Goal: Contribute content: Contribute content

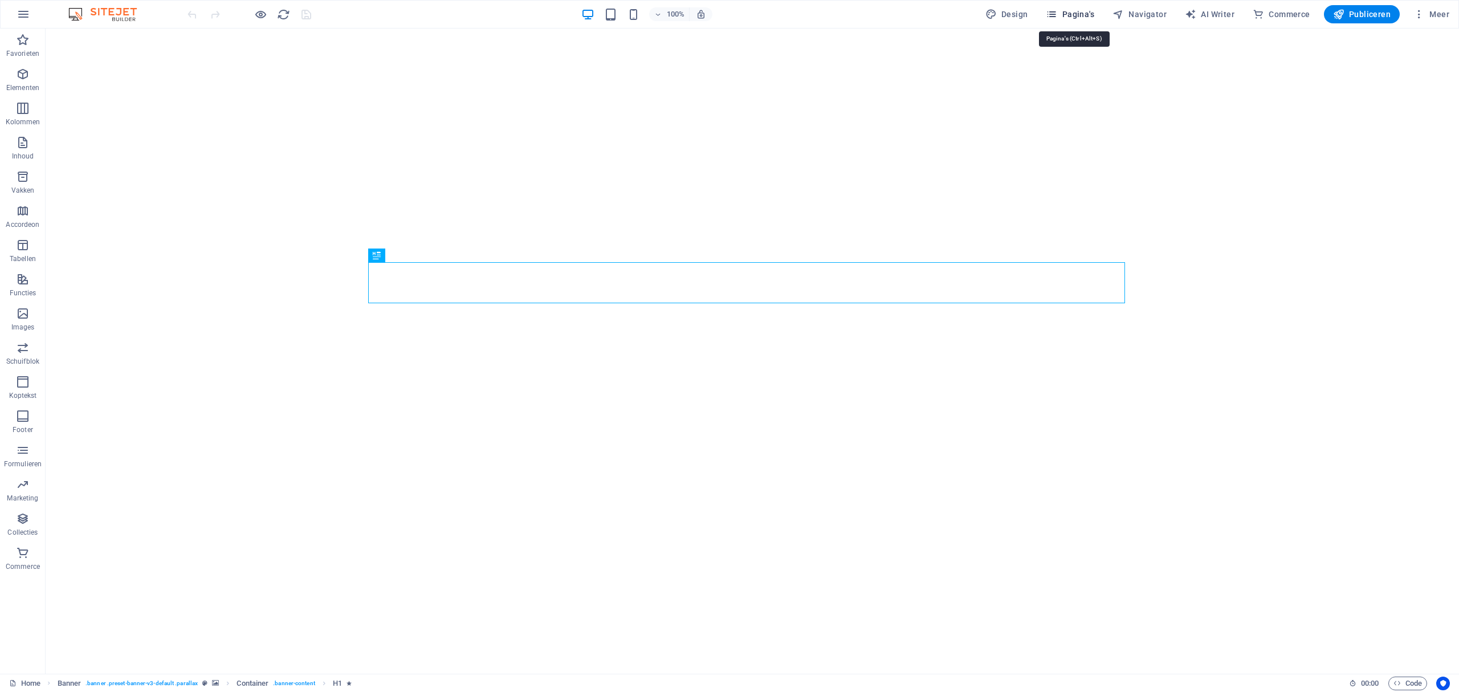
drag, startPoint x: 1083, startPoint y: 13, endPoint x: 1084, endPoint y: 24, distance: 11.4
click at [1084, 14] on span "Pagina's" at bounding box center [1070, 14] width 48 height 11
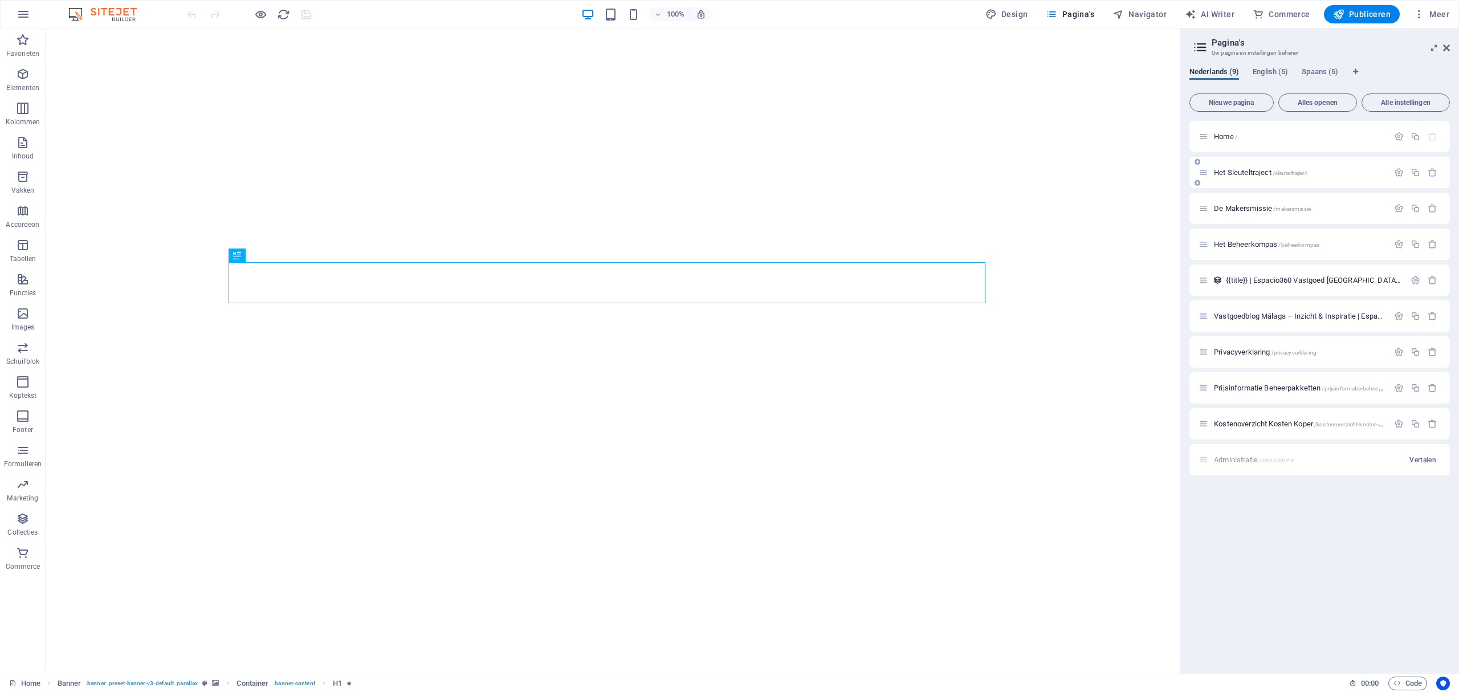
click at [1246, 176] on div "Het Sleuteltraject /sleuteltraject" at bounding box center [1294, 172] width 190 height 13
click at [1245, 172] on span "Het Sleuteltraject /sleuteltraject" at bounding box center [1260, 172] width 93 height 9
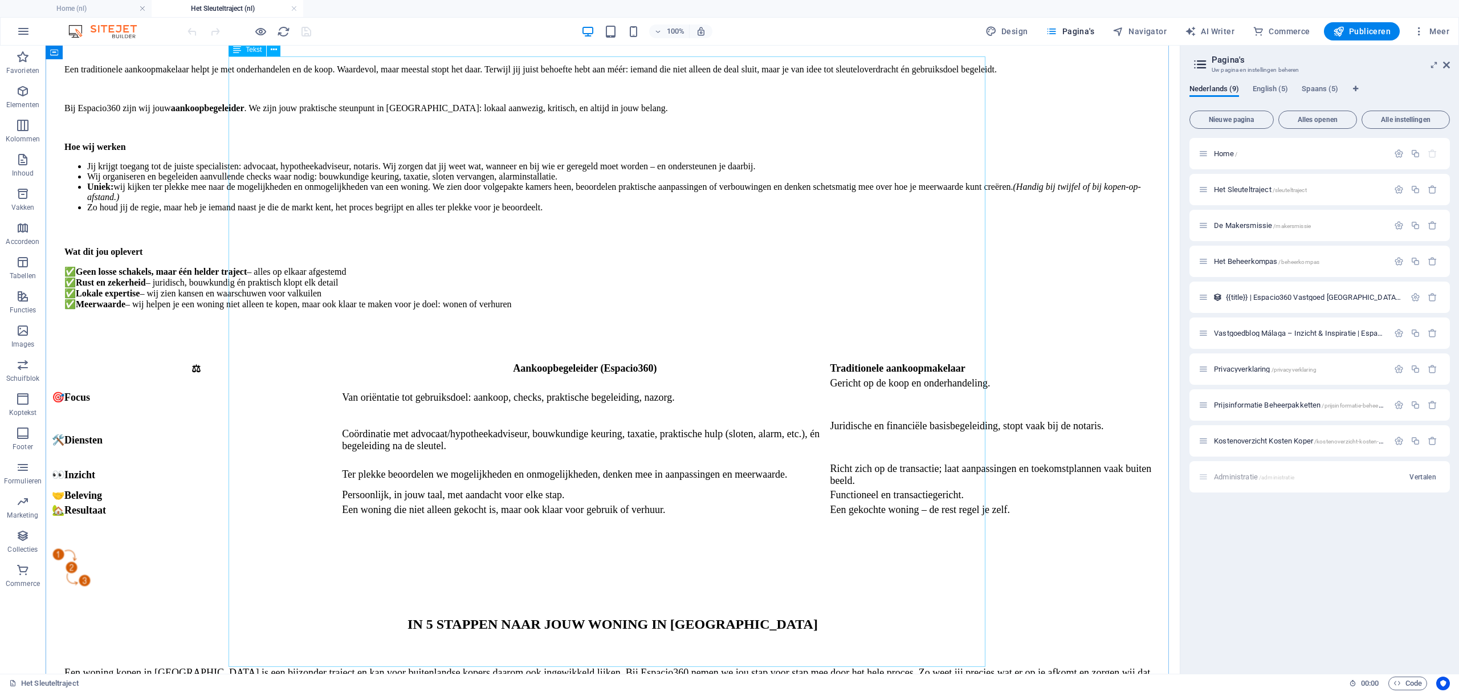
scroll to position [1444, 0]
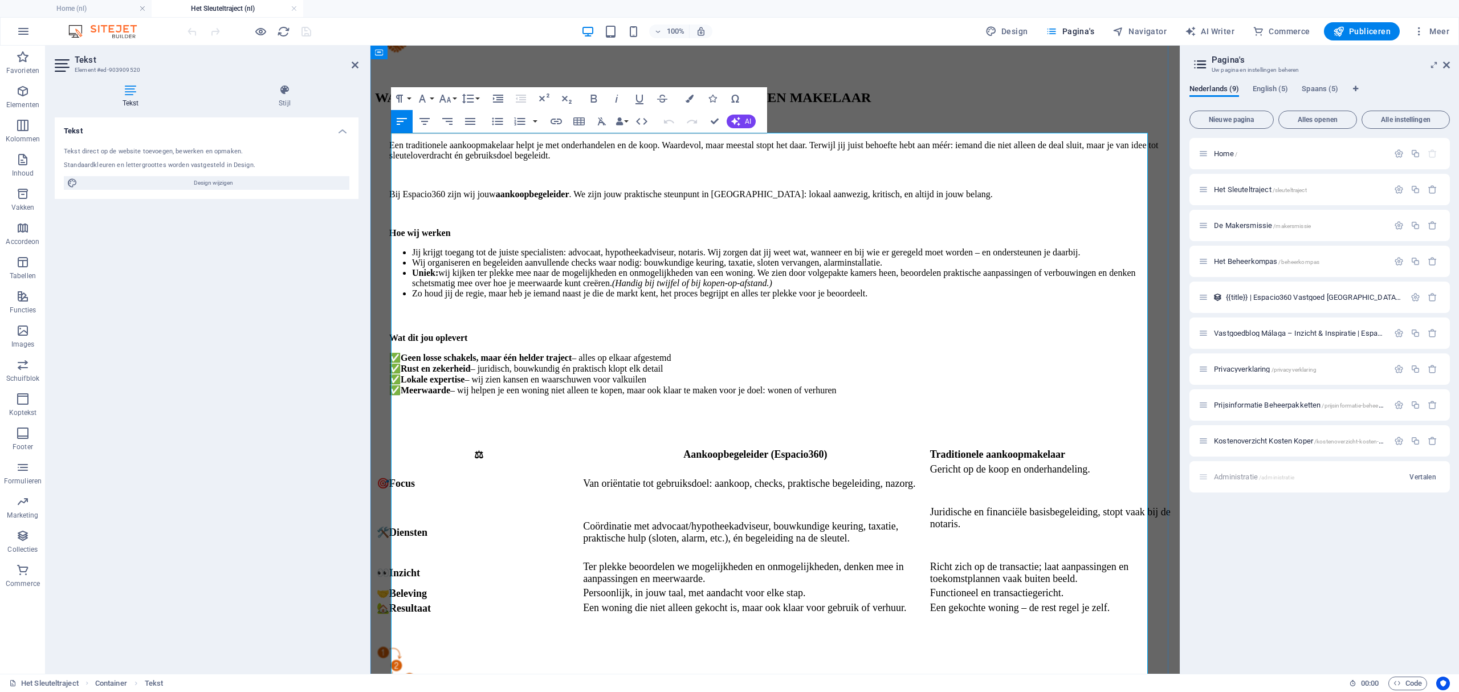
drag, startPoint x: 485, startPoint y: 290, endPoint x: 405, endPoint y: 286, distance: 79.9
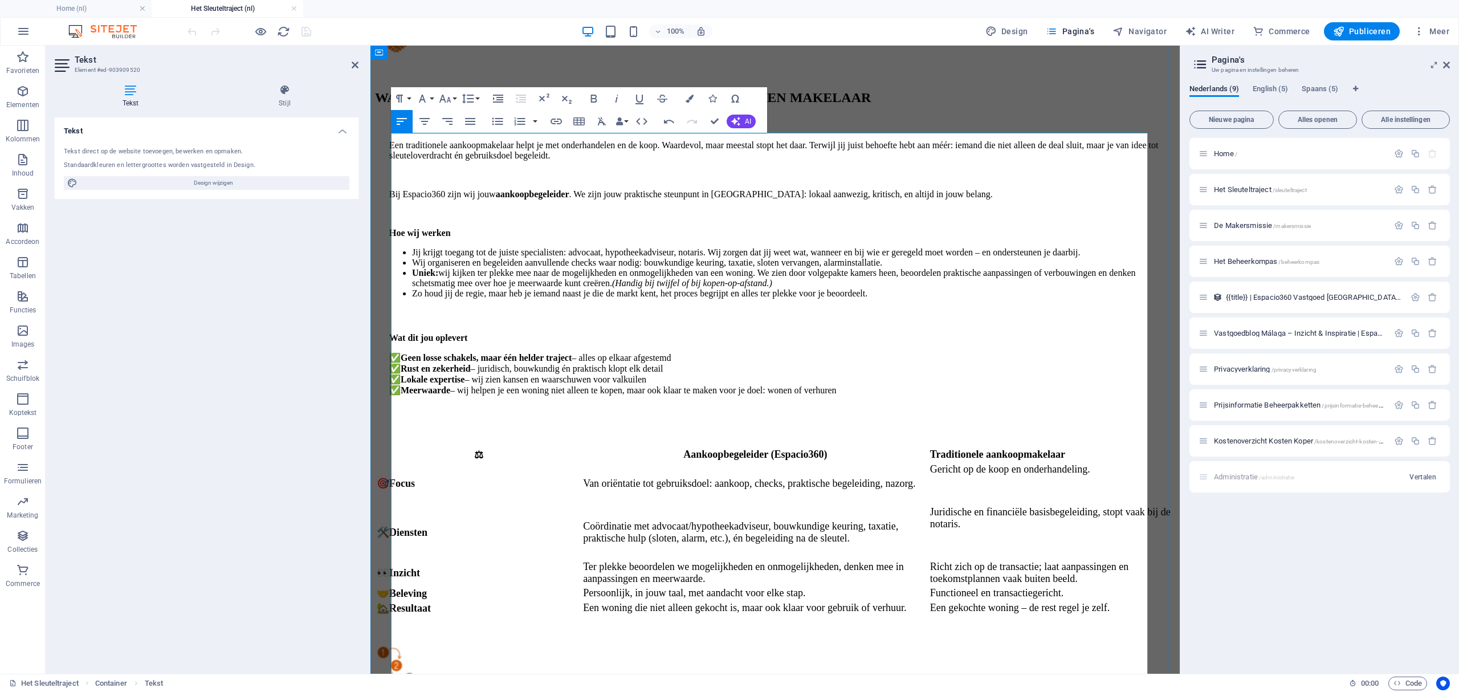
drag, startPoint x: 532, startPoint y: 221, endPoint x: 392, endPoint y: 219, distance: 140.2
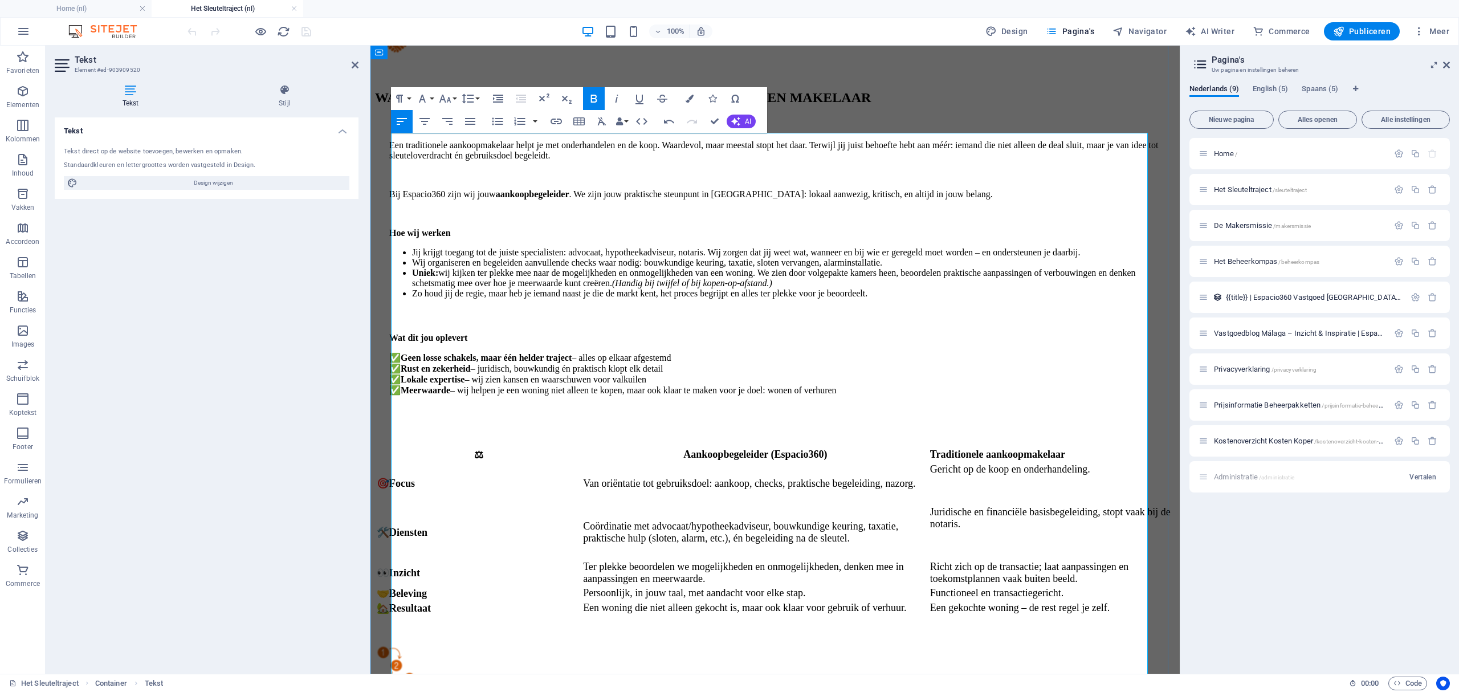
drag, startPoint x: 531, startPoint y: 225, endPoint x: 392, endPoint y: 222, distance: 139.7
drag, startPoint x: 467, startPoint y: 205, endPoint x: 479, endPoint y: 217, distance: 16.1
drag, startPoint x: 457, startPoint y: 222, endPoint x: 387, endPoint y: 222, distance: 70.1
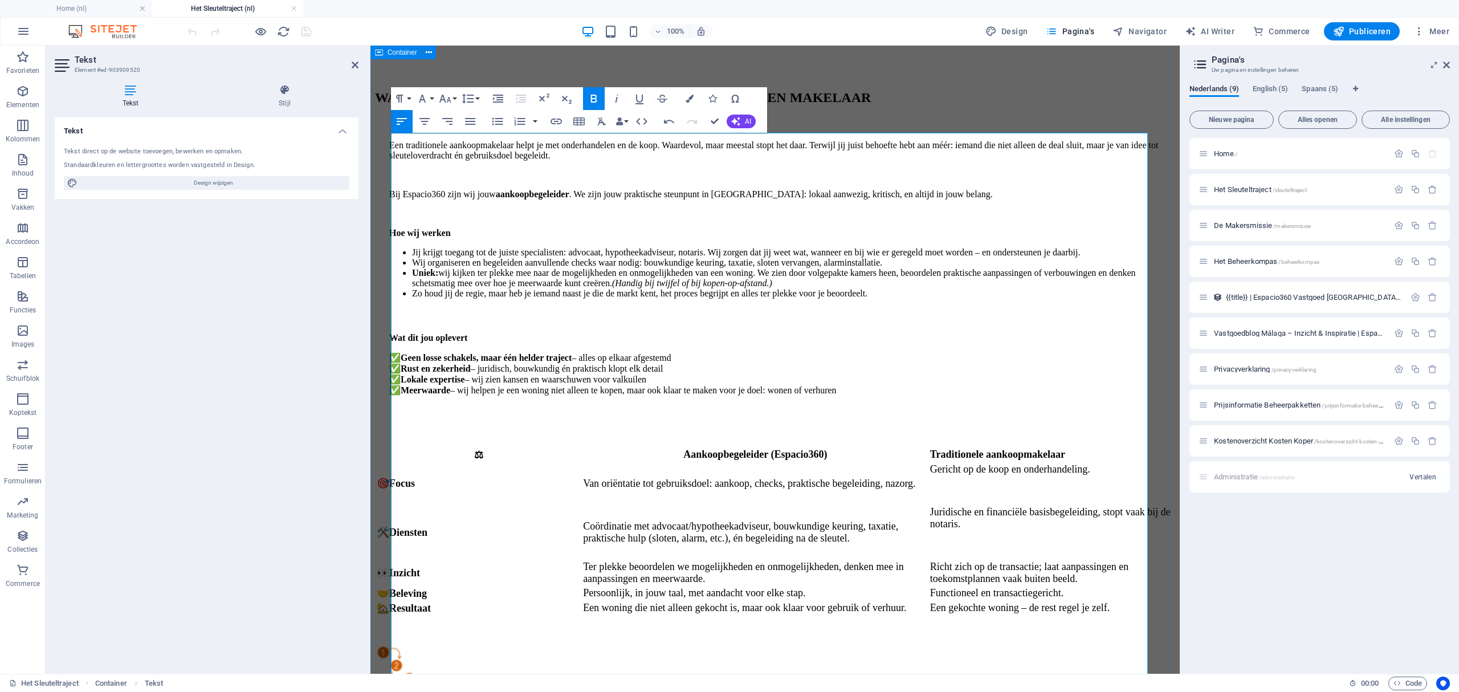
drag, startPoint x: 467, startPoint y: 393, endPoint x: 389, endPoint y: 286, distance: 132.9
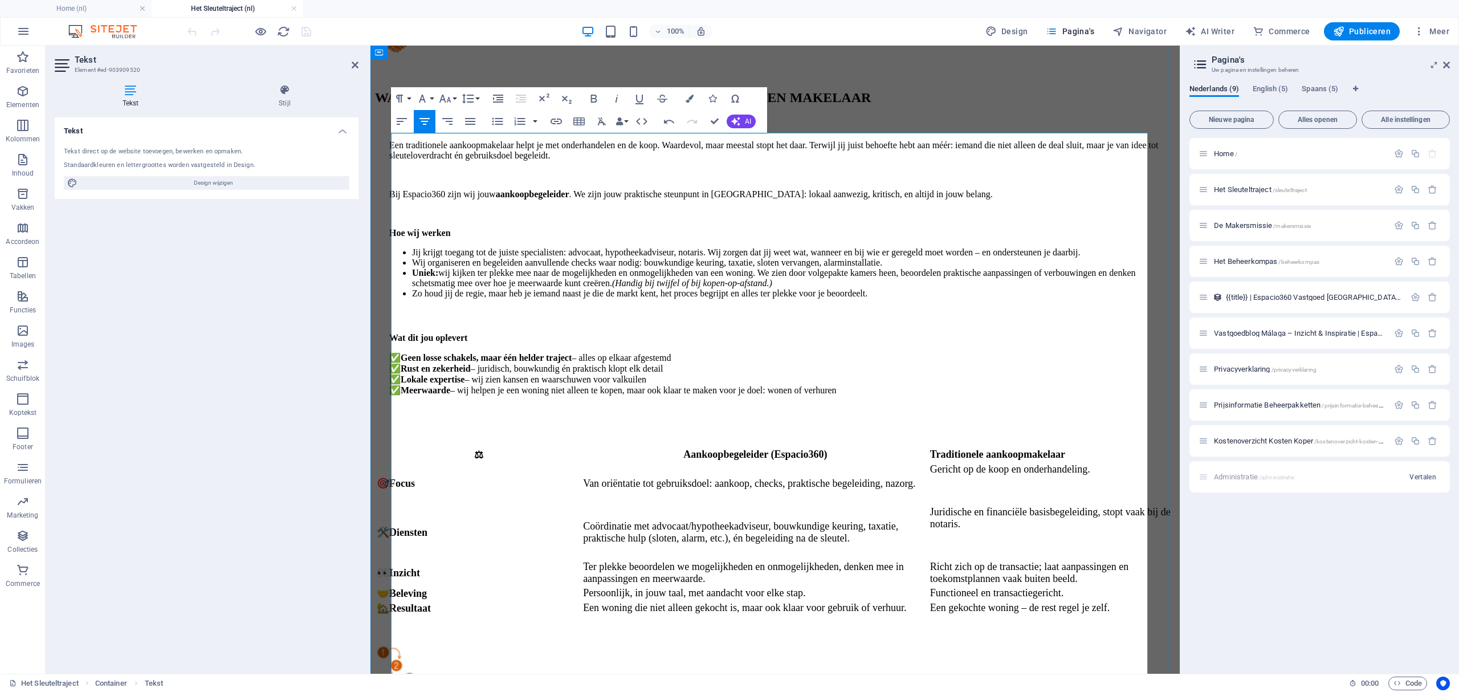
scroll to position [8054, 1]
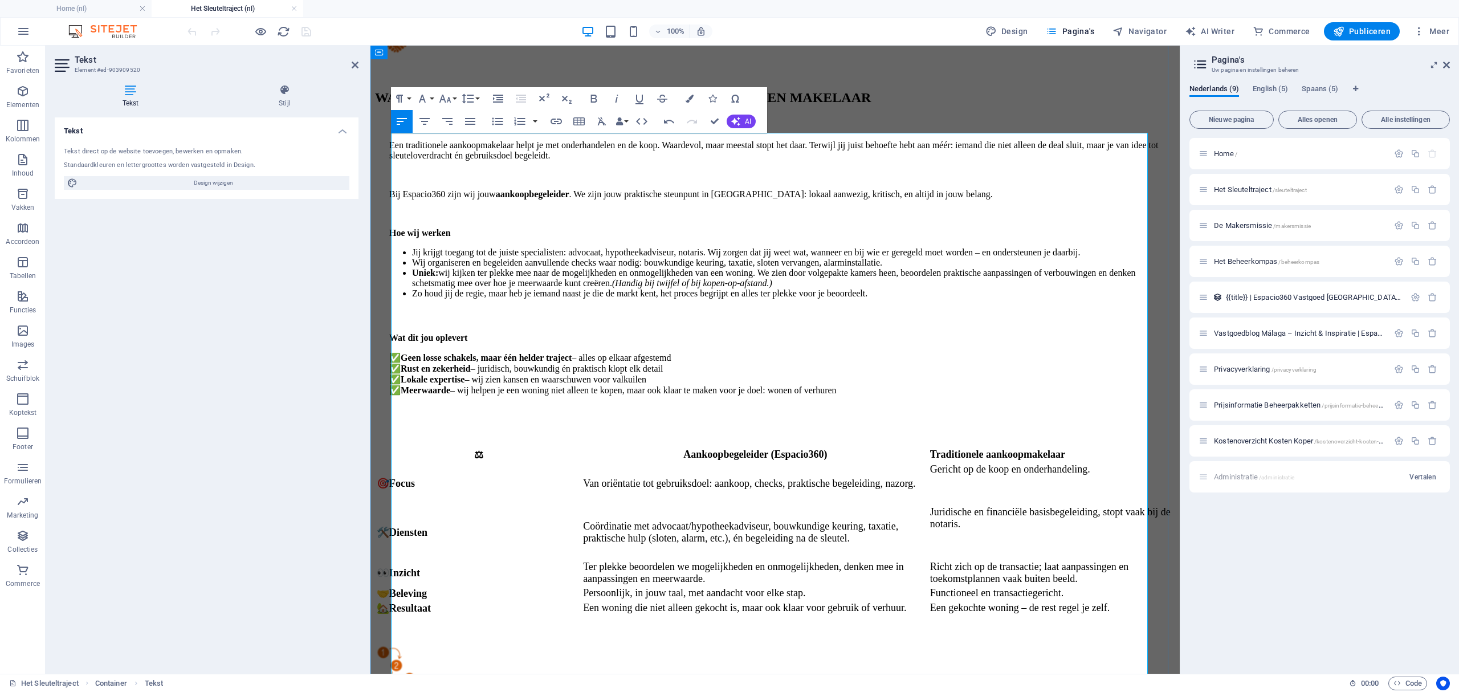
drag, startPoint x: 399, startPoint y: 274, endPoint x: 405, endPoint y: 274, distance: 6.3
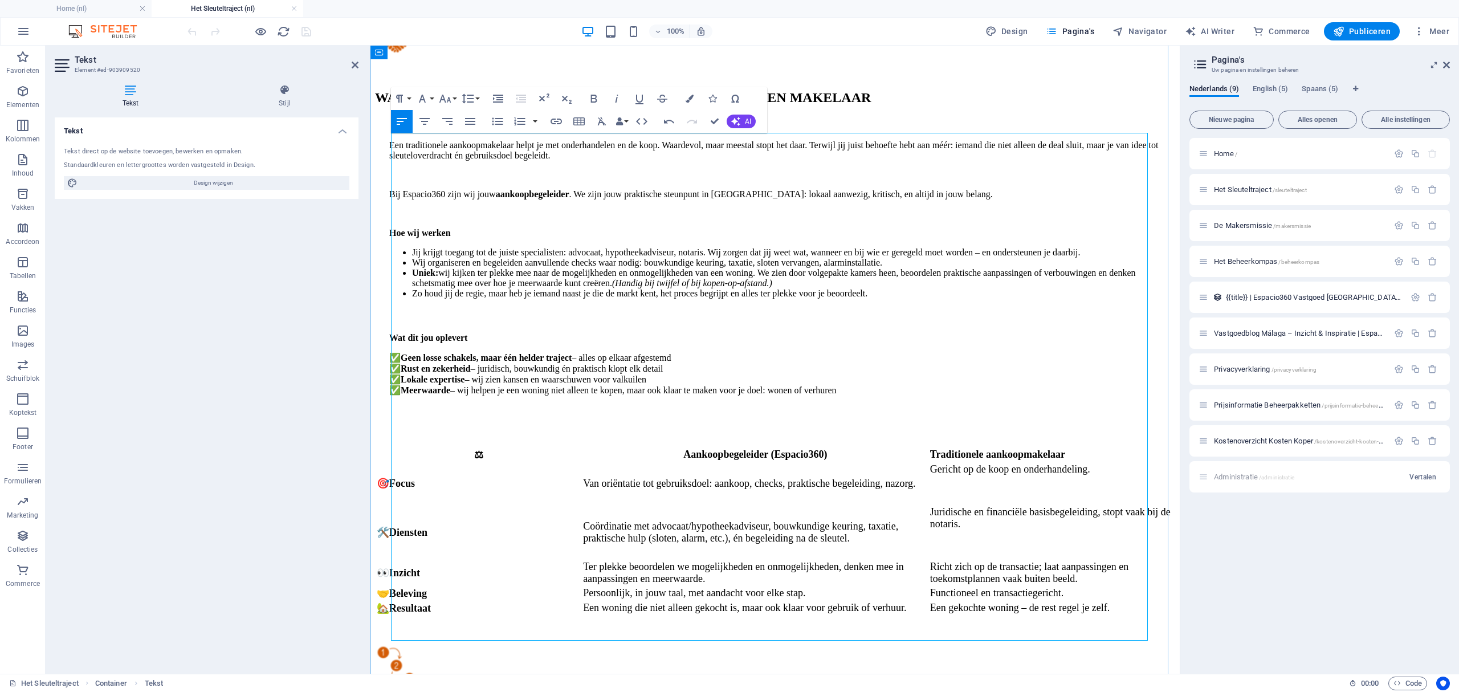
drag, startPoint x: 601, startPoint y: 383, endPoint x: 711, endPoint y: 288, distance: 145.1
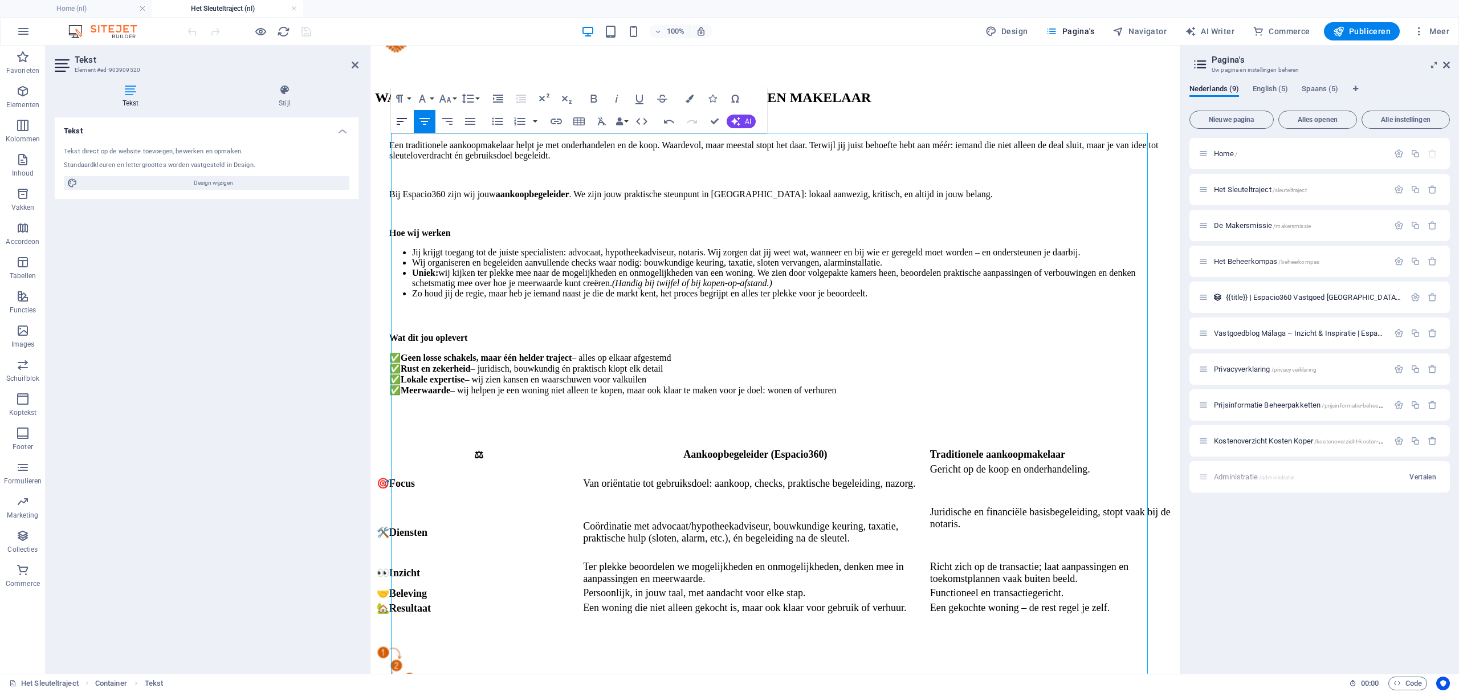
drag, startPoint x: 409, startPoint y: 117, endPoint x: 409, endPoint y: 130, distance: 12.6
click at [408, 117] on button "Align Left" at bounding box center [402, 121] width 22 height 23
drag, startPoint x: 528, startPoint y: 288, endPoint x: 385, endPoint y: 284, distance: 143.7
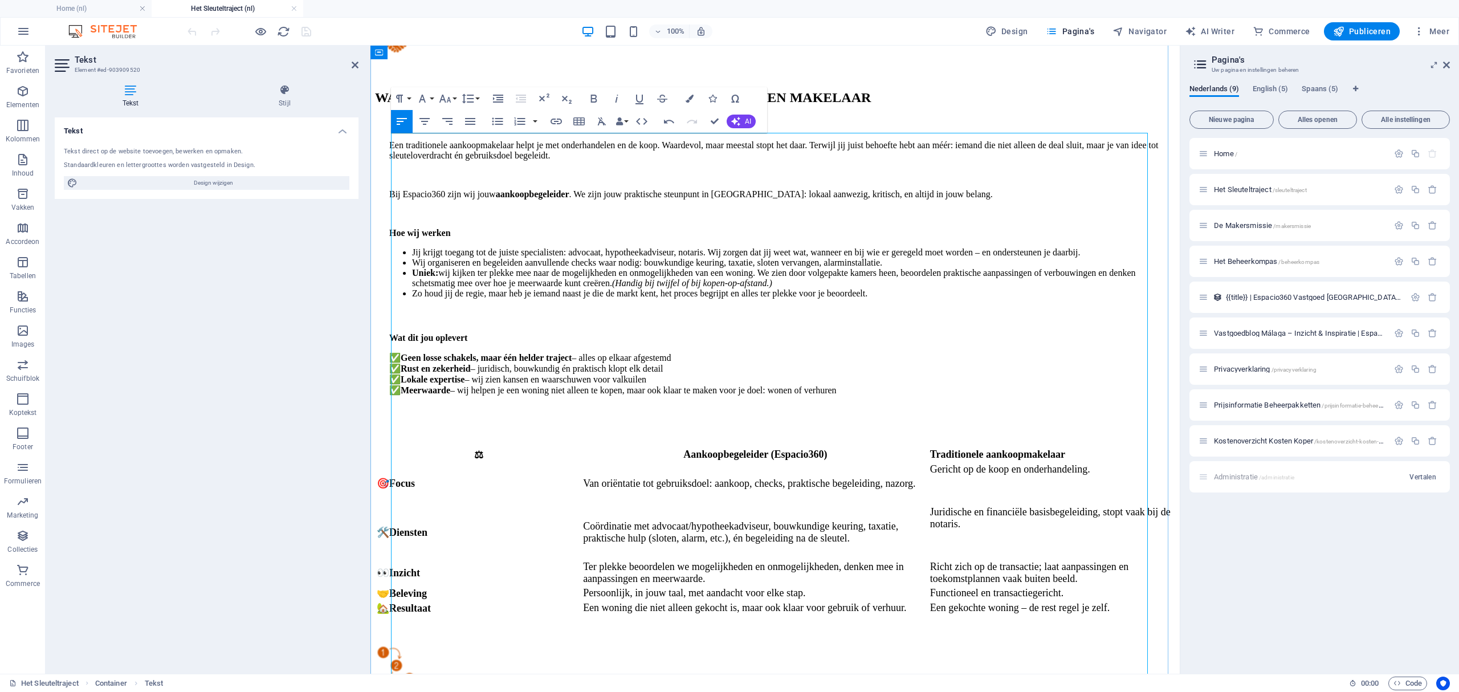
drag, startPoint x: 430, startPoint y: 222, endPoint x: 504, endPoint y: 258, distance: 81.8
click at [447, 100] on icon "button" at bounding box center [445, 99] width 14 height 14
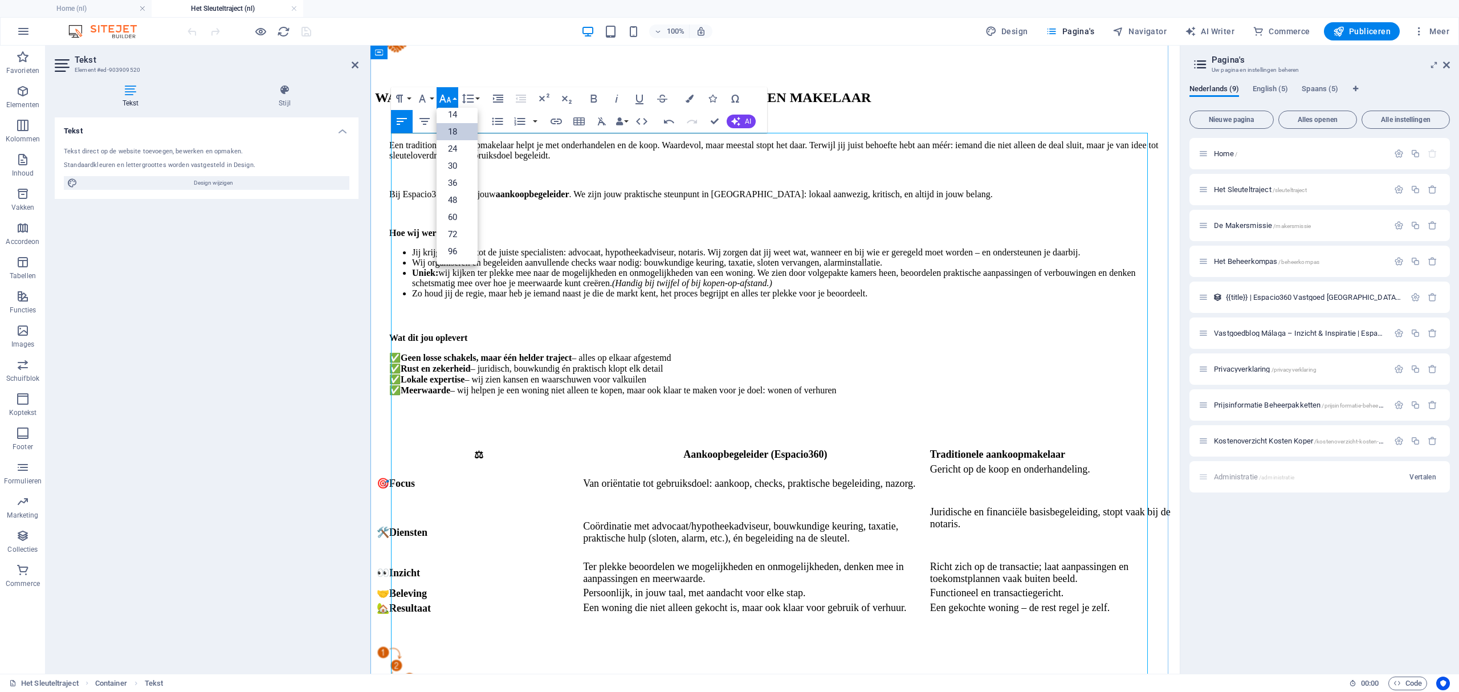
drag, startPoint x: 453, startPoint y: 399, endPoint x: 397, endPoint y: 290, distance: 122.9
click at [459, 128] on link "18" at bounding box center [457, 131] width 41 height 17
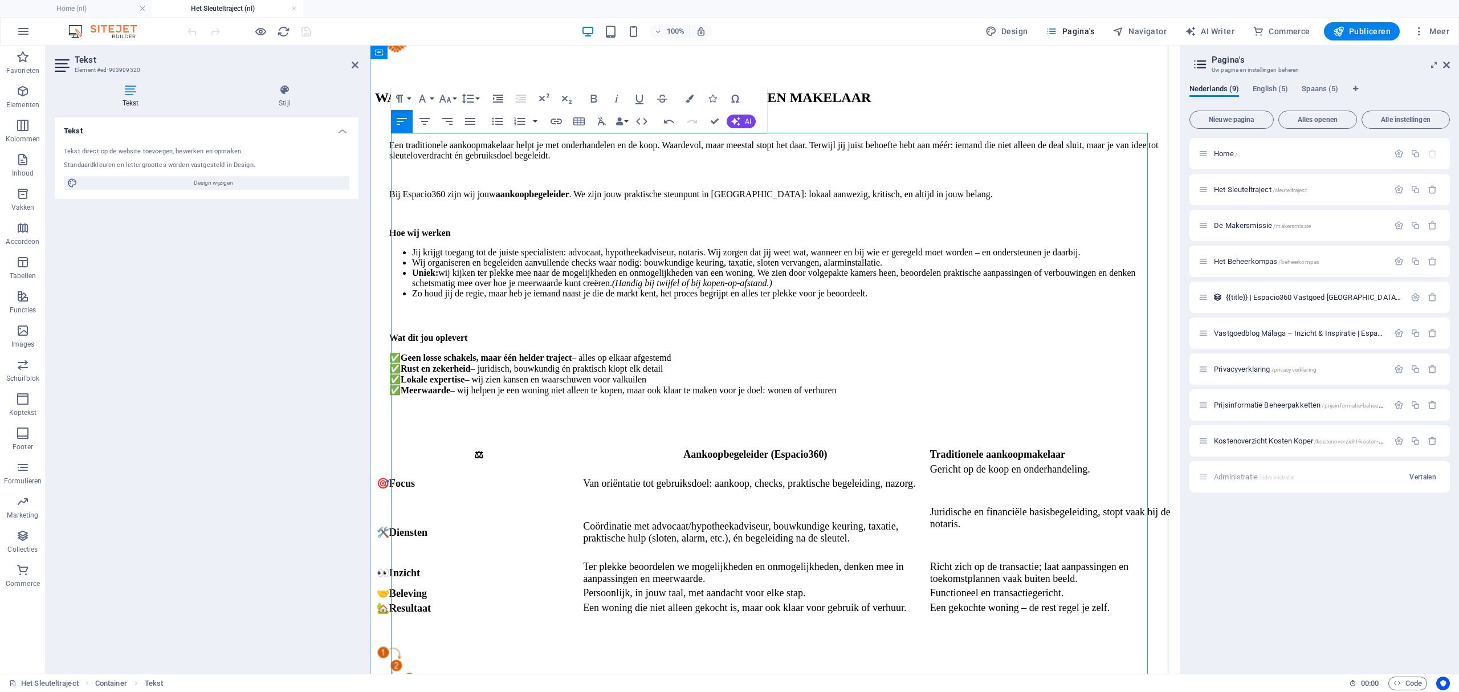
drag, startPoint x: 522, startPoint y: 284, endPoint x: 394, endPoint y: 285, distance: 128.3
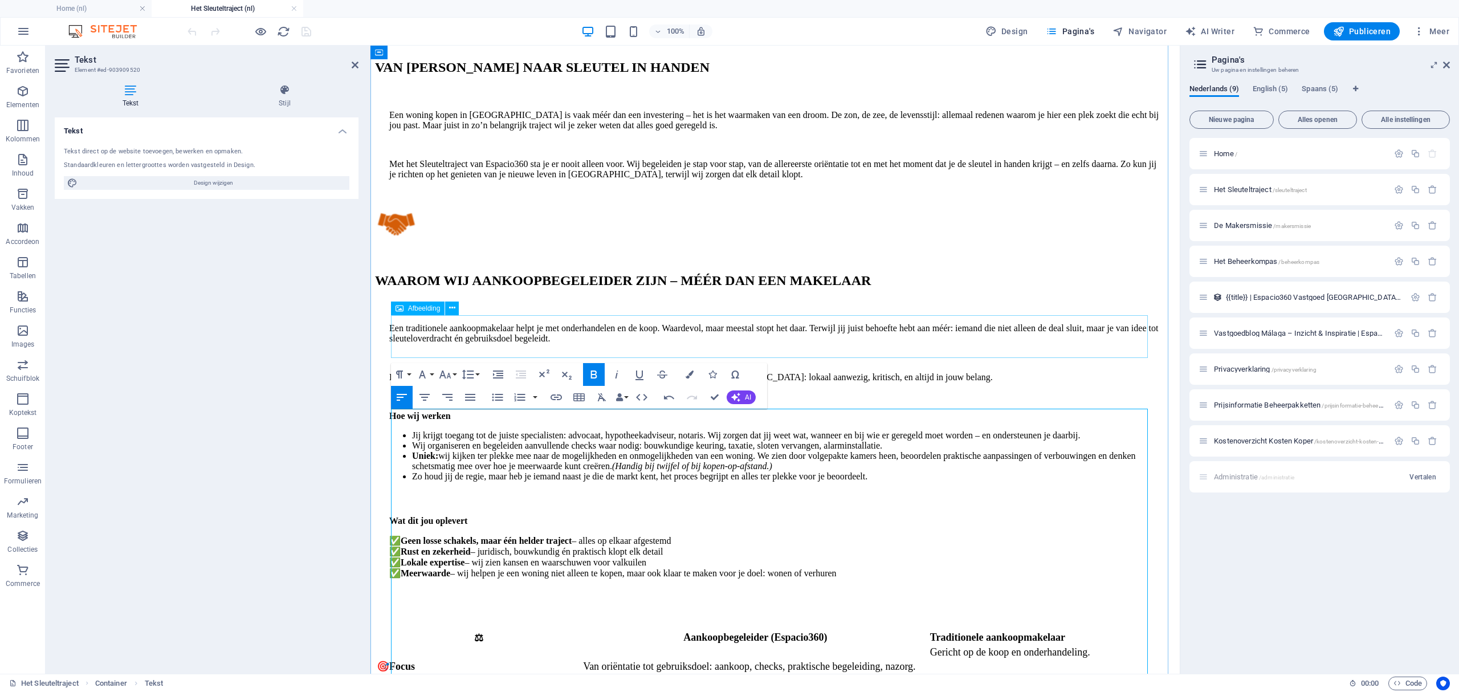
scroll to position [1140, 0]
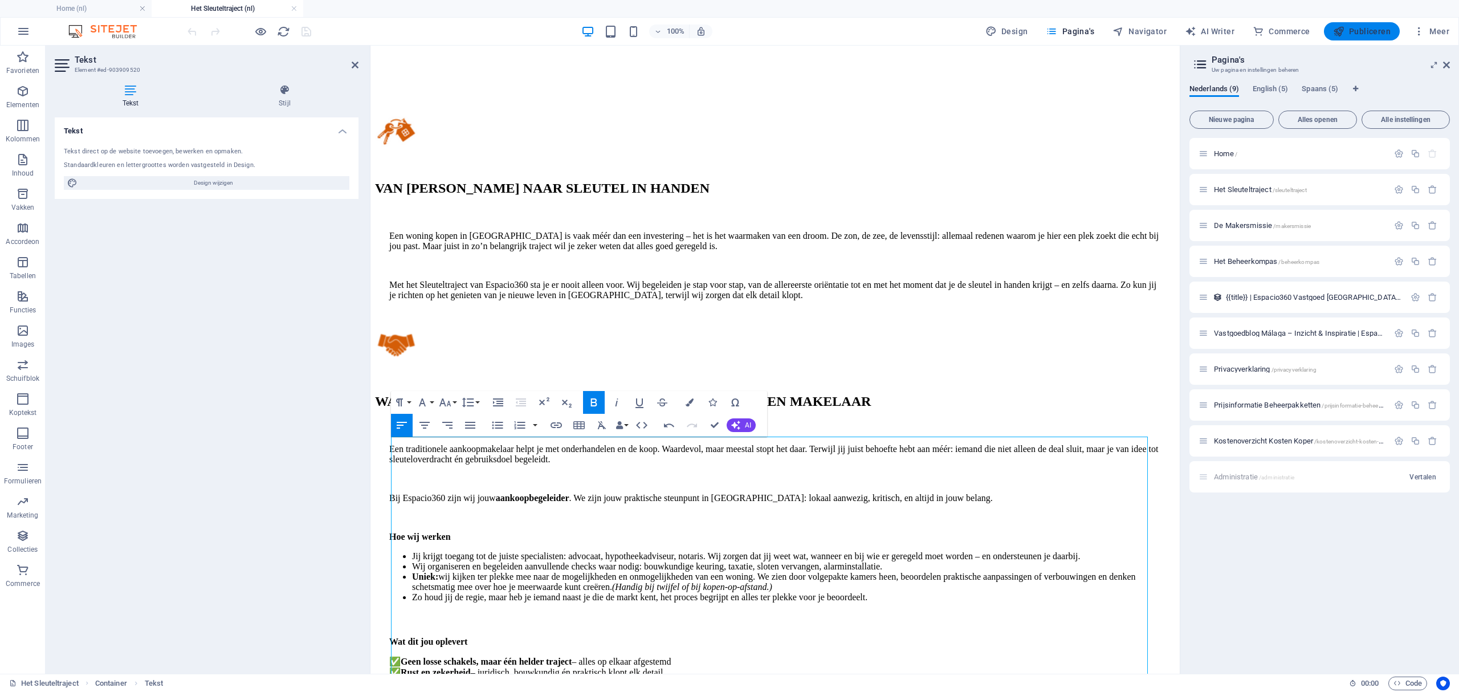
click at [1372, 25] on button "Publiceren" at bounding box center [1362, 31] width 76 height 18
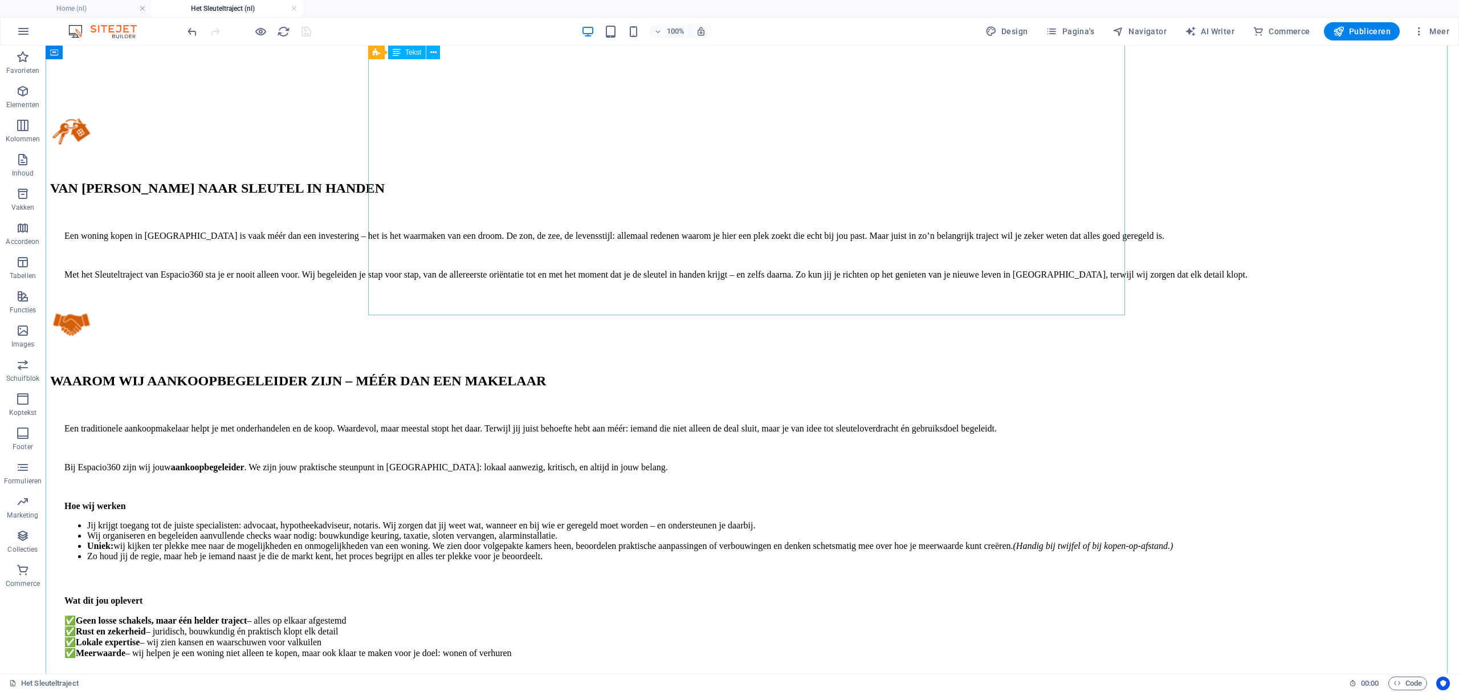
scroll to position [1253, 0]
